Goal: Information Seeking & Learning: Learn about a topic

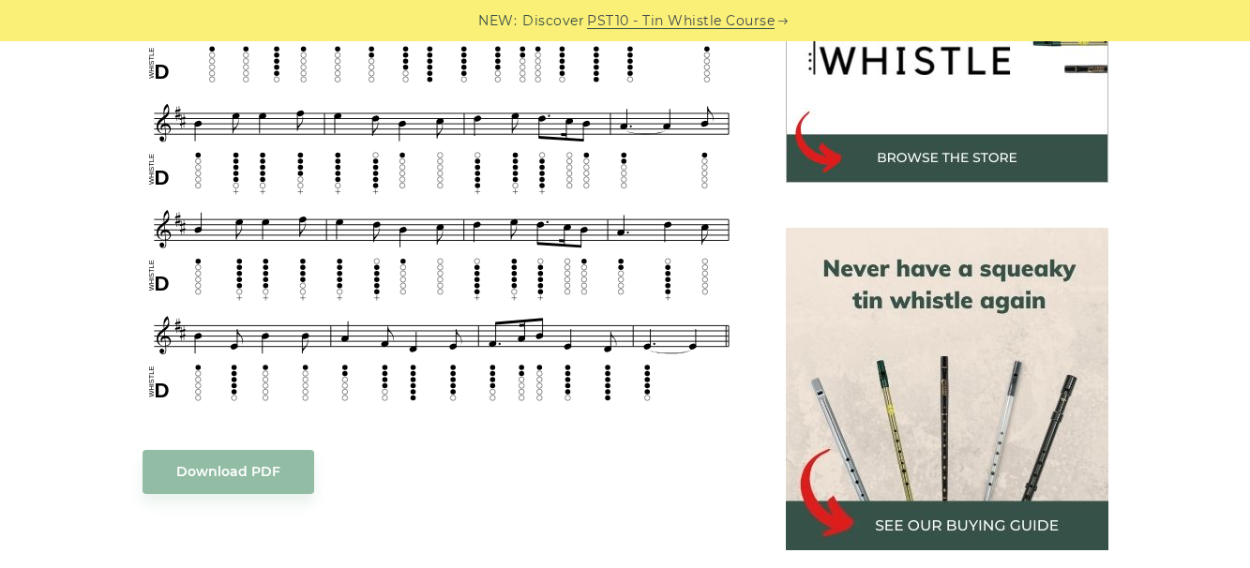
scroll to position [675, 0]
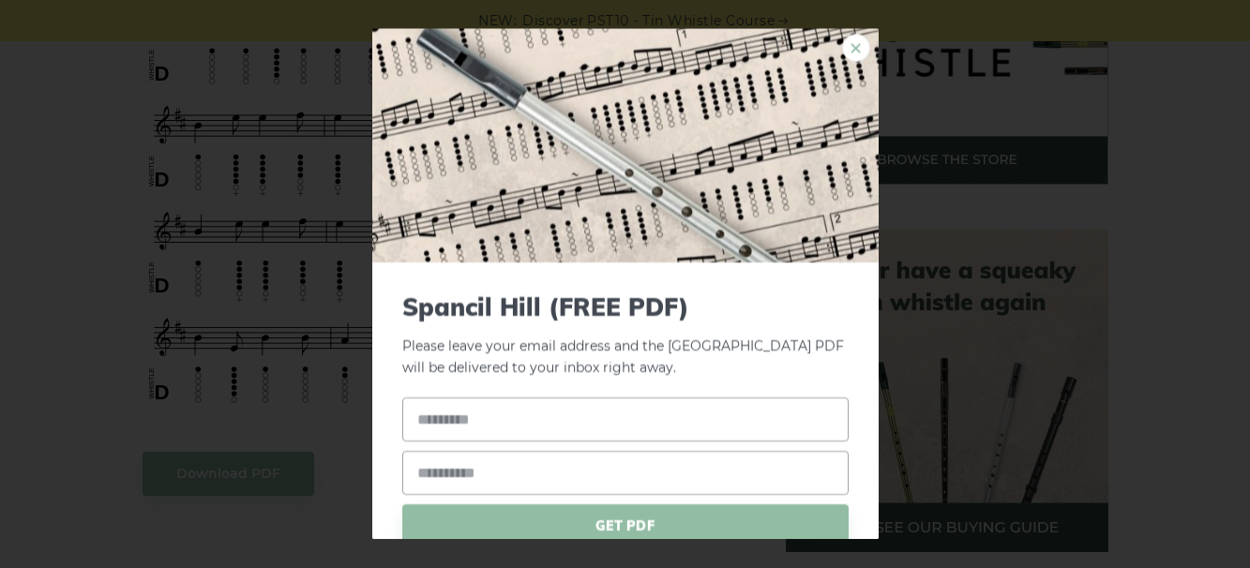
click at [842, 54] on link "×" at bounding box center [856, 48] width 28 height 28
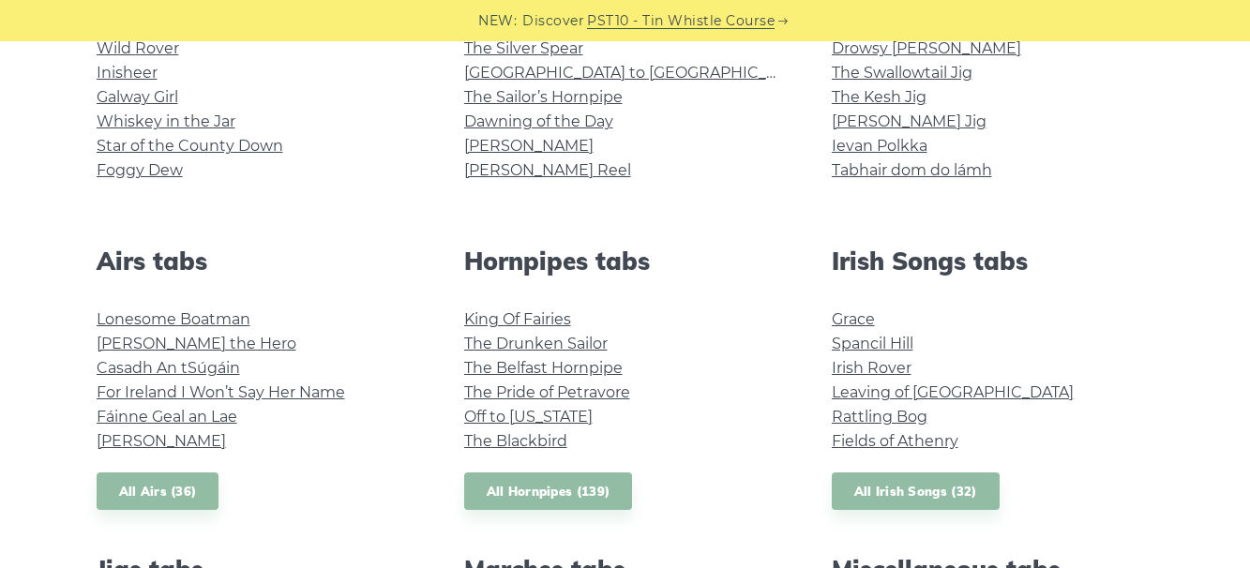
scroll to position [563, 0]
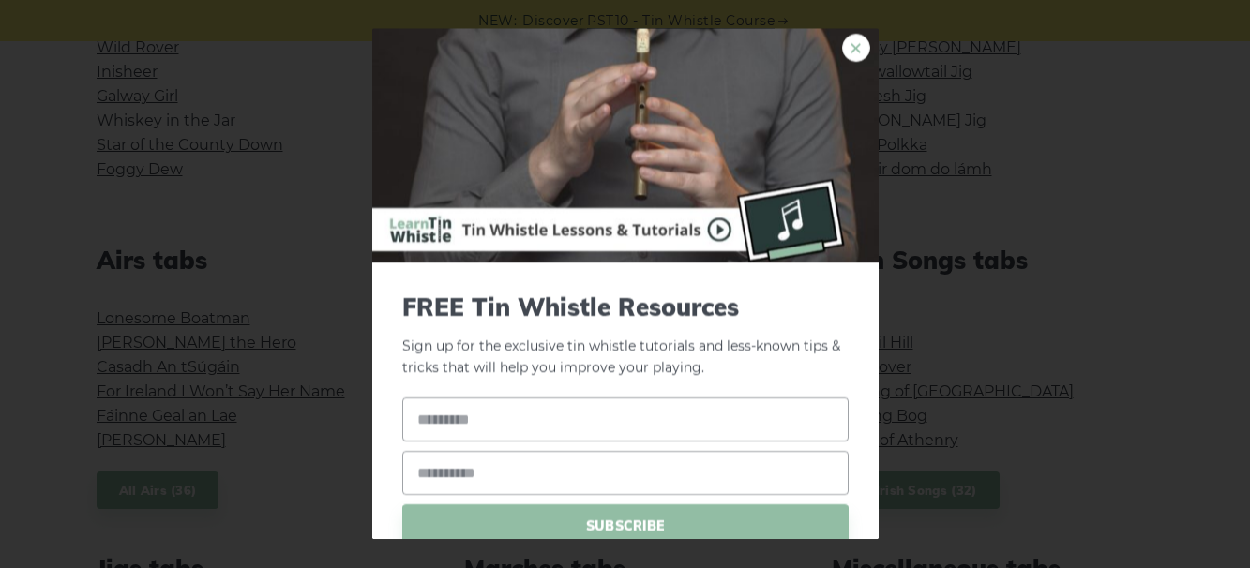
click at [842, 49] on link "×" at bounding box center [856, 48] width 28 height 28
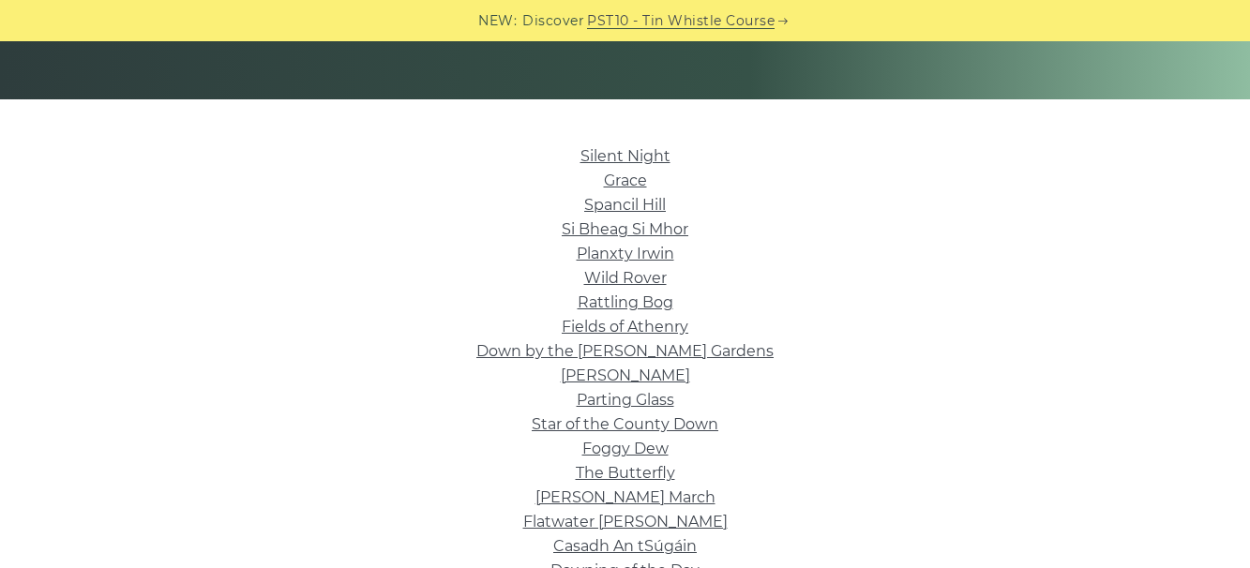
scroll to position [413, 0]
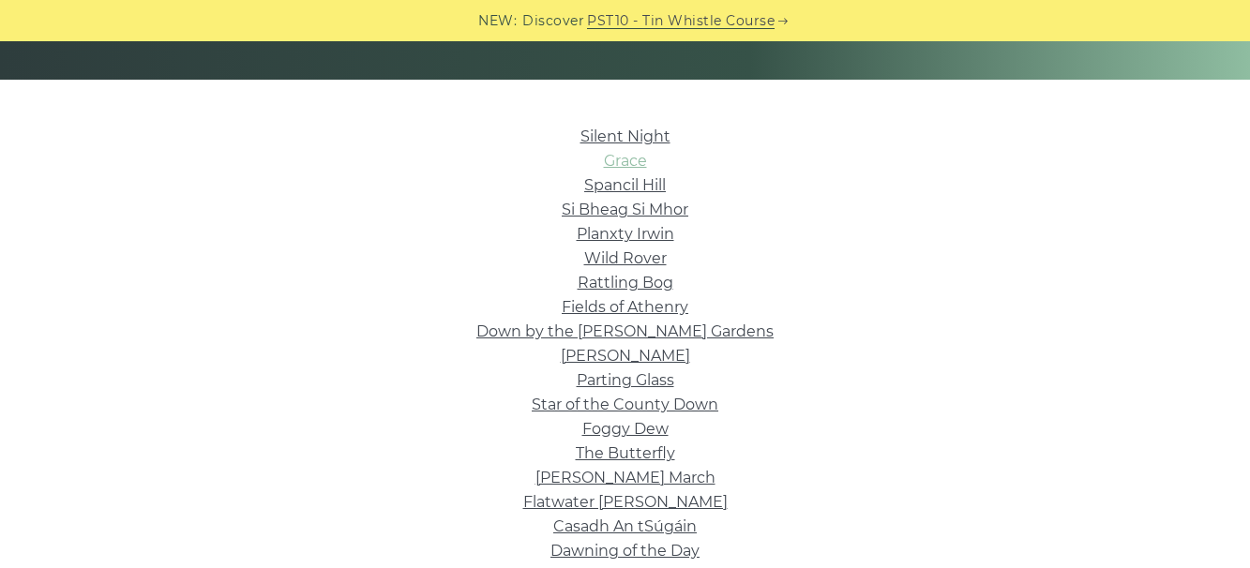
click at [613, 170] on link "Grace" at bounding box center [625, 161] width 43 height 18
click at [596, 292] on link "Rattling Bog" at bounding box center [626, 283] width 96 height 18
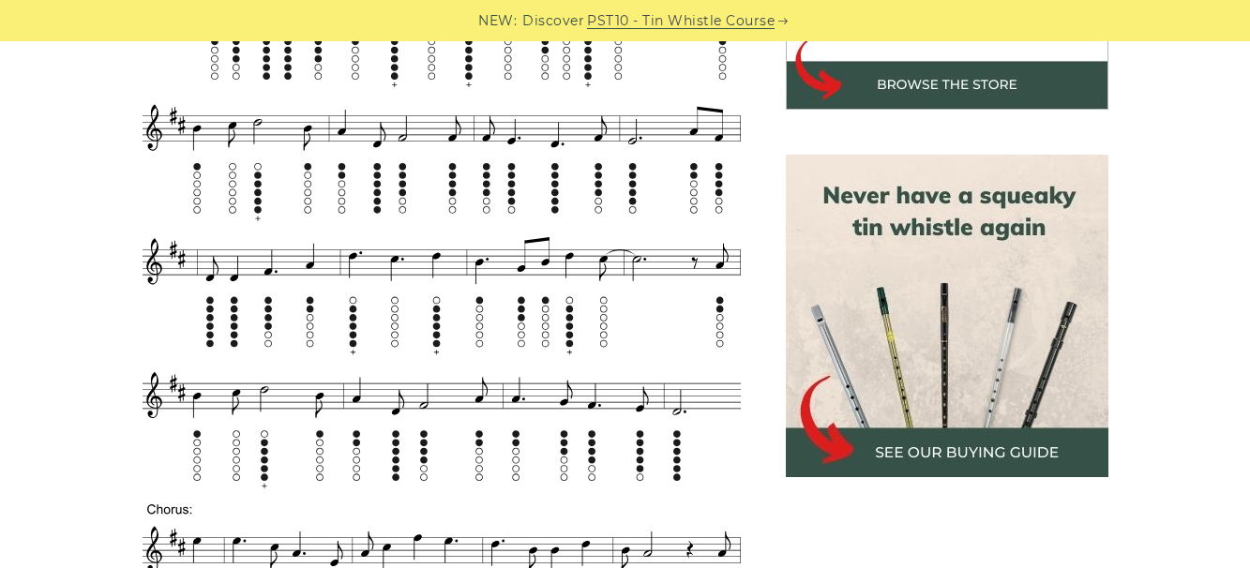
scroll to position [788, 0]
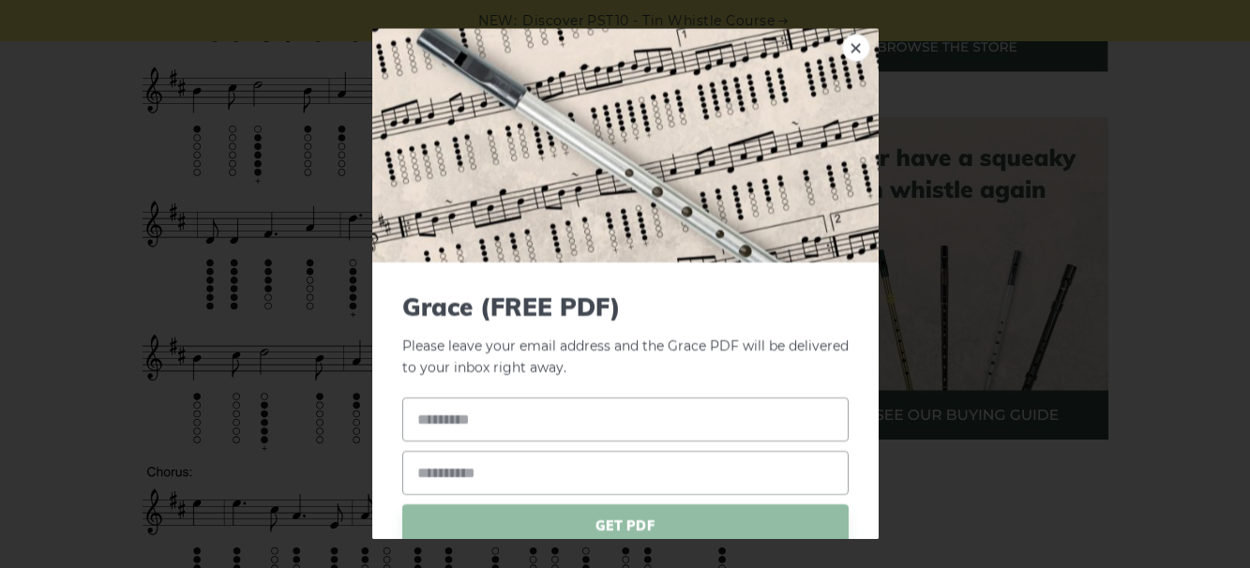
click at [174, 258] on div "× Grace (FREE PDF) Please leave your email address and the Grace PDF will be de…" at bounding box center [625, 284] width 1250 height 568
click at [842, 47] on link "×" at bounding box center [856, 48] width 28 height 28
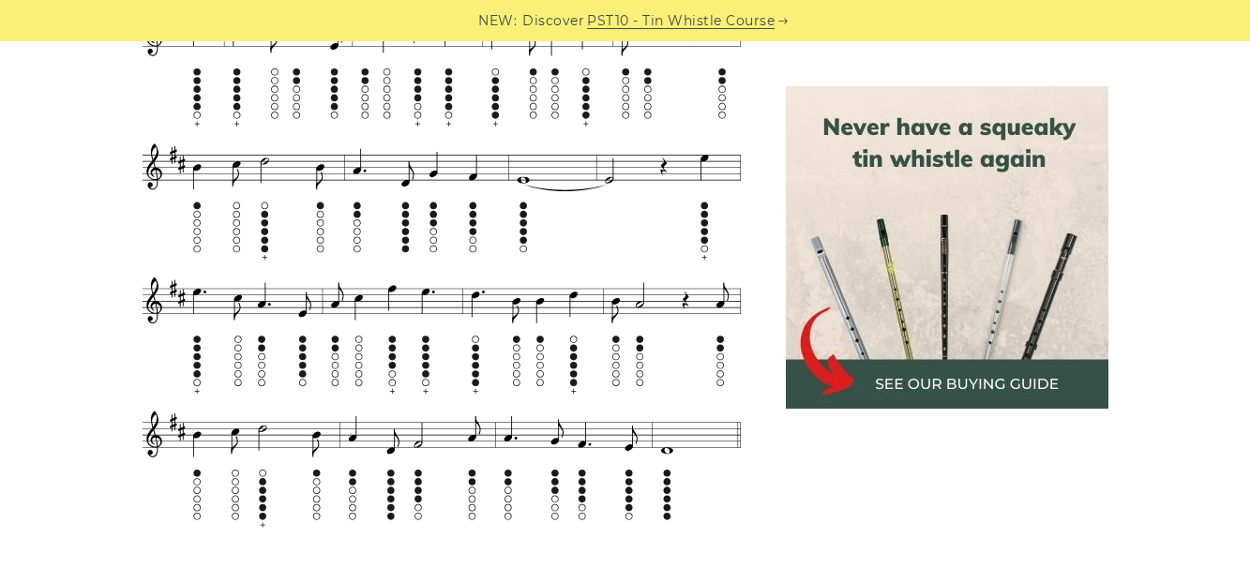
scroll to position [1230, 0]
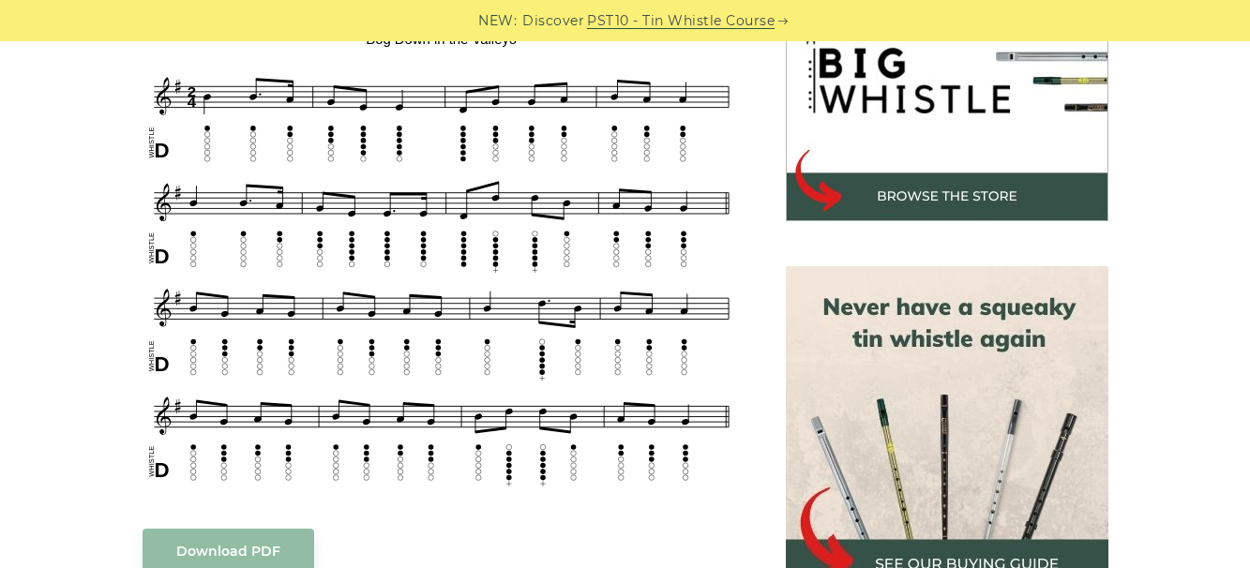
scroll to position [675, 0]
